Goal: Obtain resource: Obtain resource

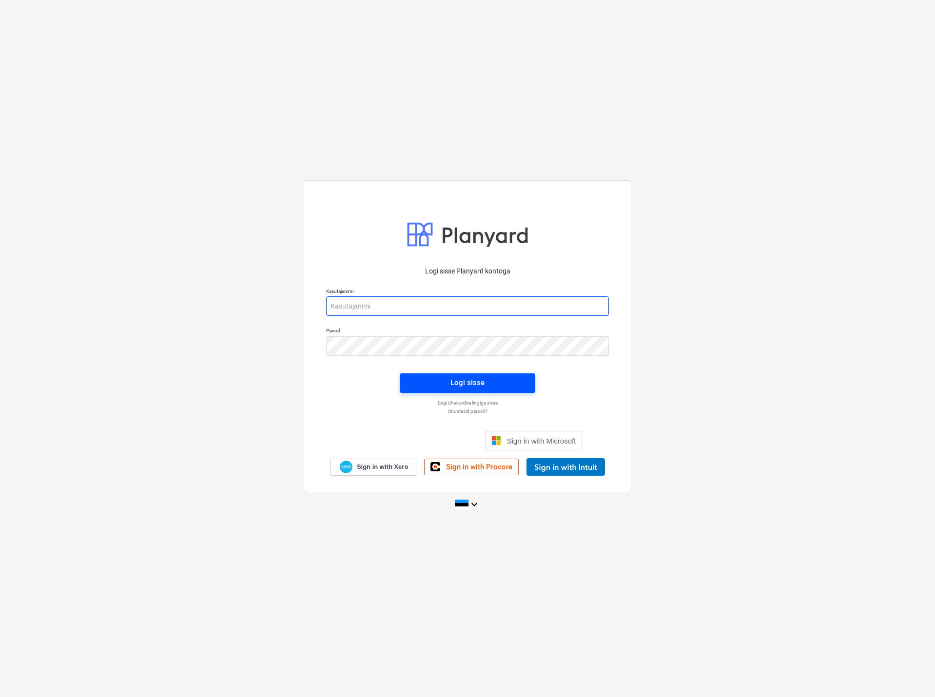
type input "[EMAIL_ADDRESS][DOMAIN_NAME]"
click at [463, 378] on div "Logi sisse" at bounding box center [467, 382] width 34 height 13
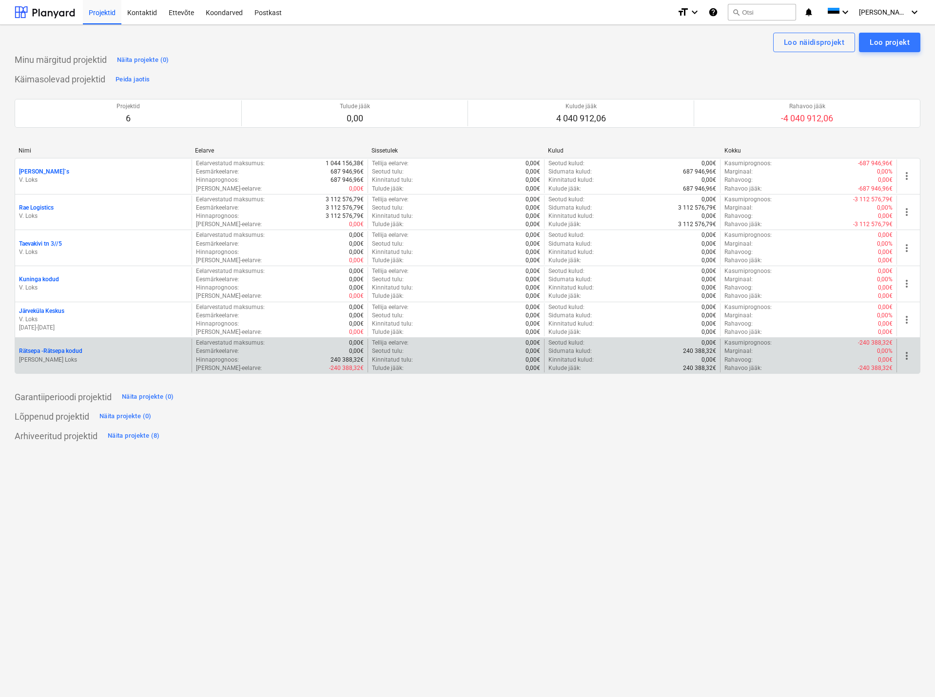
click at [77, 348] on p "Rätsepa - Rätsepa kodud" at bounding box center [50, 351] width 63 height 8
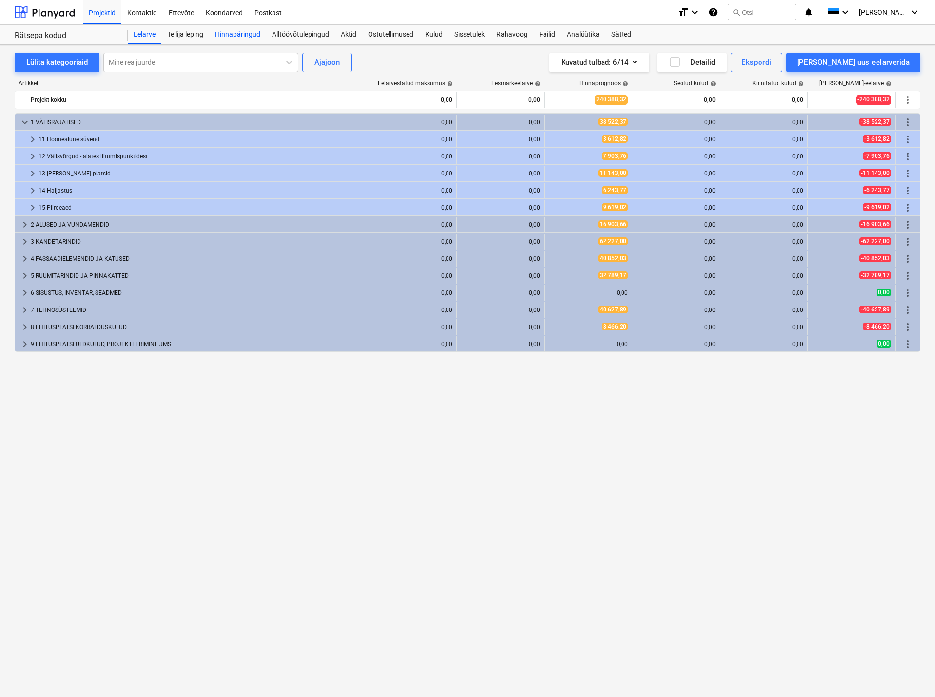
click at [247, 32] on div "Hinnapäringud" at bounding box center [237, 34] width 57 height 19
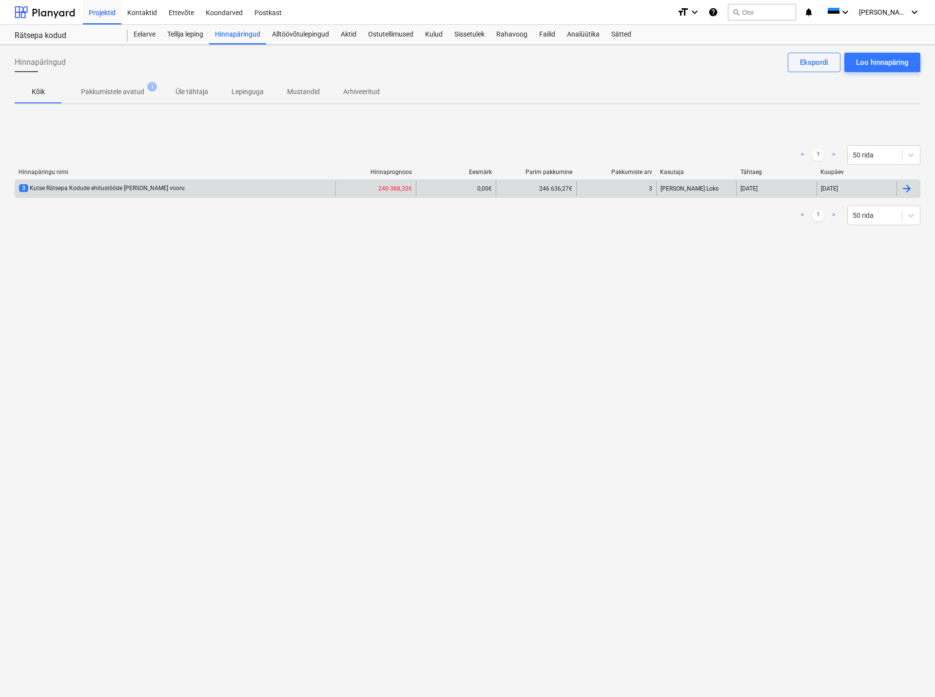
click at [122, 185] on div "3 Kutse Rätsepa Kodude ehitustööde [PERSON_NAME] vooru" at bounding box center [102, 188] width 166 height 8
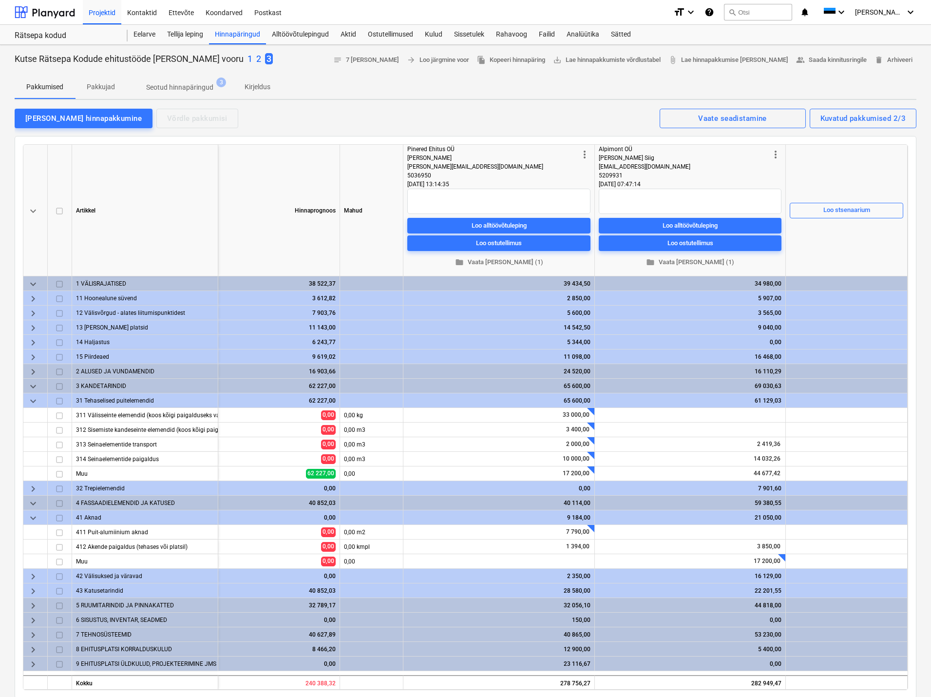
click at [290, 79] on div "Pakkumised Pakkujad Seotud hinnapäringud 3 Kirjeldus" at bounding box center [466, 87] width 902 height 23
click at [688, 259] on span "folder Vaata [PERSON_NAME] (1)" at bounding box center [690, 262] width 175 height 11
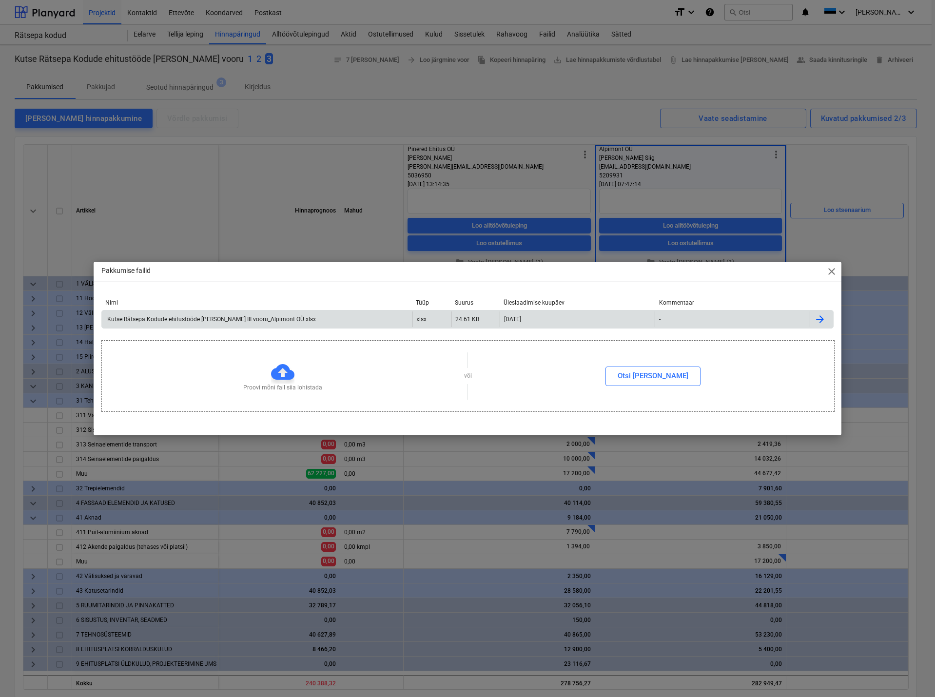
click at [260, 316] on div "Kutse Rätsepa Kodude ehitustööde [PERSON_NAME] III vooru_Alpimont OÜ.xlsx" at bounding box center [211, 319] width 210 height 7
click at [829, 270] on span "close" at bounding box center [832, 272] width 12 height 12
